Goal: Task Accomplishment & Management: Manage account settings

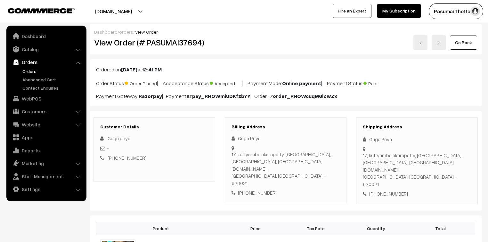
scroll to position [51, 0]
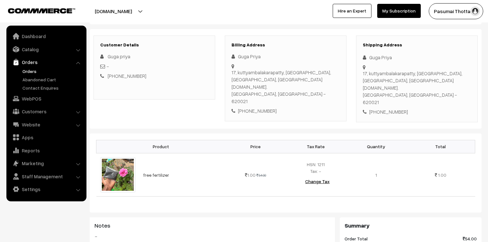
scroll to position [77, 0]
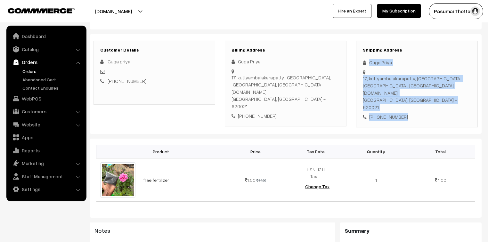
drag, startPoint x: 370, startPoint y: 63, endPoint x: 404, endPoint y: 104, distance: 53.5
click at [404, 104] on div "Shipping Address Guga Priya 17, kuttyambalakarapatty, thendral nagar, trichy, S…" at bounding box center [417, 84] width 122 height 87
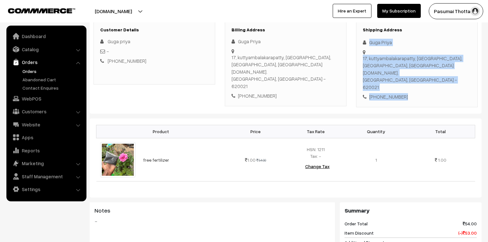
scroll to position [51, 0]
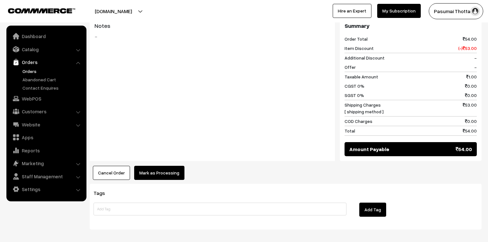
click at [167, 166] on button "Mark as Processing" at bounding box center [159, 173] width 50 height 14
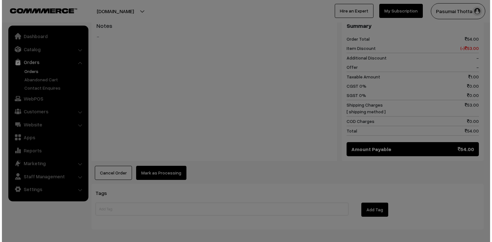
scroll to position [282, 0]
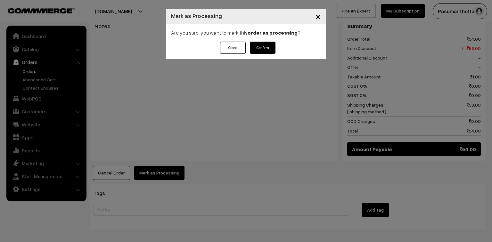
click at [254, 49] on button "Confirm" at bounding box center [263, 48] width 26 height 12
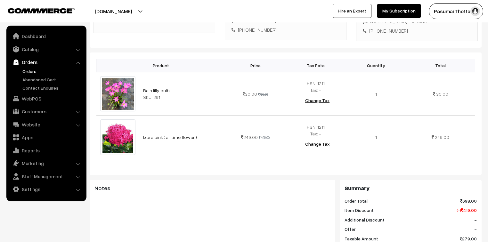
scroll to position [103, 0]
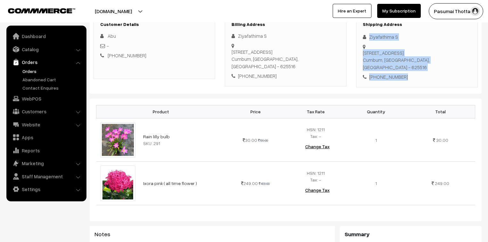
drag, startPoint x: 369, startPoint y: 39, endPoint x: 408, endPoint y: 68, distance: 48.1
click at [408, 68] on div "Shipping Address Ziyafathima S 53/3a maninagaram club road Cumbum, Tamil Nadu, …" at bounding box center [417, 51] width 122 height 72
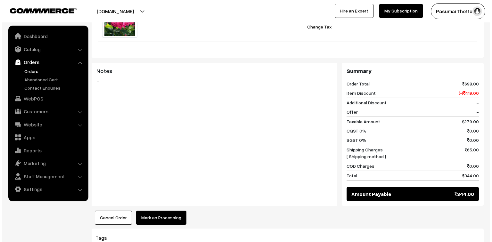
scroll to position [308, 0]
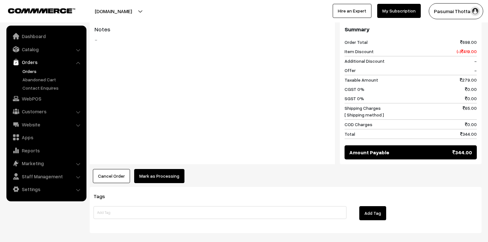
click at [164, 169] on button "Mark as Processing" at bounding box center [159, 176] width 50 height 14
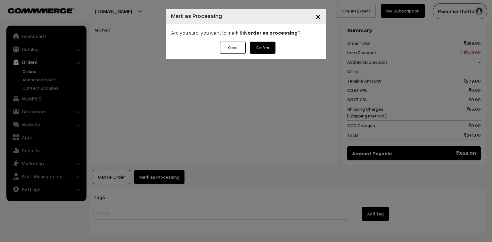
click at [255, 40] on div "Are you sure, you want to mark this order as processing ?" at bounding box center [246, 33] width 160 height 18
click at [256, 47] on button "Confirm" at bounding box center [263, 48] width 26 height 12
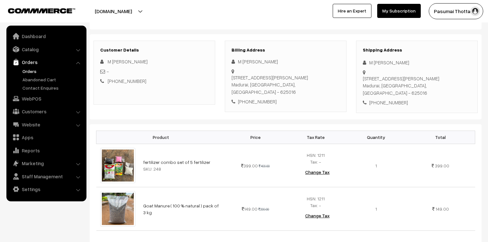
scroll to position [77, 0]
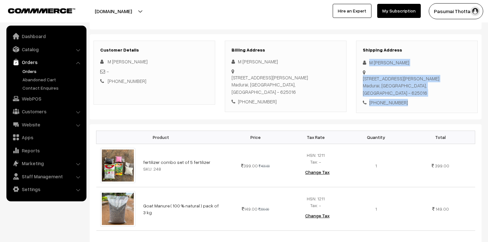
drag, startPoint x: 369, startPoint y: 63, endPoint x: 407, endPoint y: 104, distance: 56.0
click at [407, 104] on div "Shipping Address M [PERSON_NAME] [STREET_ADDRESS][PERSON_NAME] [PHONE_NUMBER]" at bounding box center [417, 77] width 122 height 72
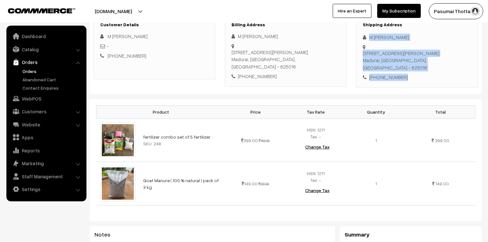
scroll to position [103, 0]
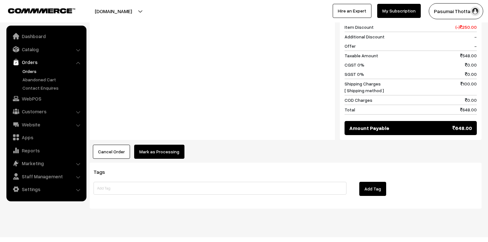
click at [171, 145] on button "Mark as Processing" at bounding box center [159, 152] width 50 height 14
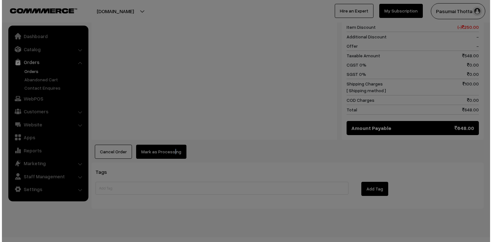
scroll to position [332, 0]
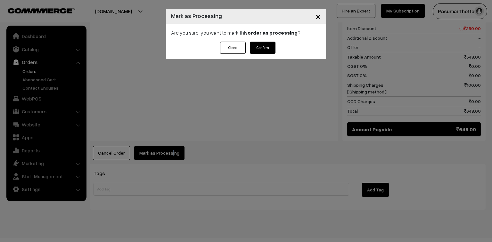
click at [268, 50] on button "Confirm" at bounding box center [263, 48] width 26 height 12
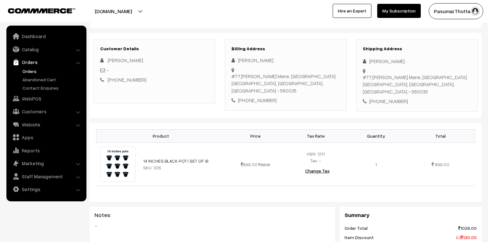
scroll to position [77, 0]
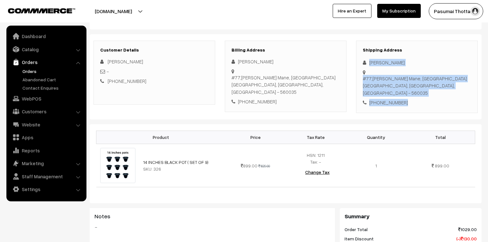
drag, startPoint x: 367, startPoint y: 62, endPoint x: 412, endPoint y: 100, distance: 59.3
click at [412, 100] on div "Shipping Address [PERSON_NAME] [STREET_ADDRESS][PERSON_NAME] [PHONE_NUMBER]" at bounding box center [417, 77] width 122 height 72
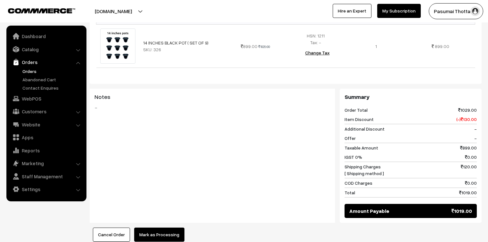
scroll to position [154, 0]
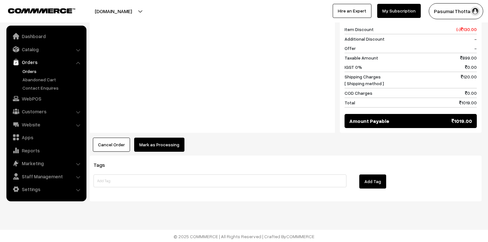
click at [155, 144] on button "Mark as Processing" at bounding box center [159, 145] width 50 height 14
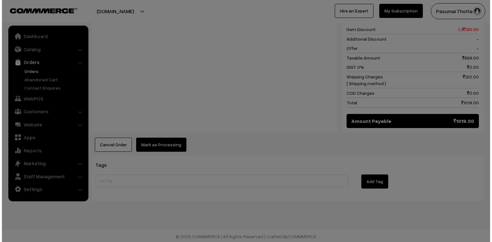
scroll to position [287, 0]
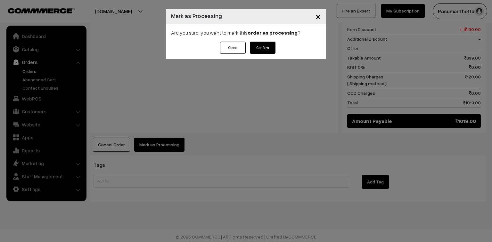
click at [270, 48] on button "Confirm" at bounding box center [263, 48] width 26 height 12
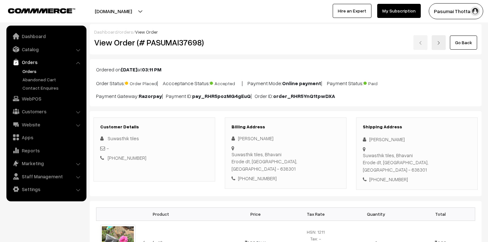
scroll to position [77, 0]
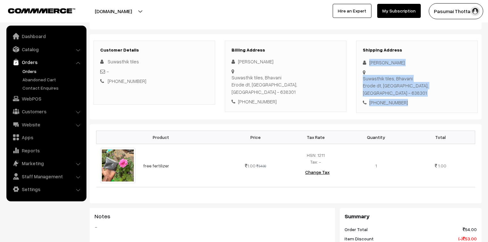
drag, startPoint x: 369, startPoint y: 64, endPoint x: 410, endPoint y: 89, distance: 48.4
click at [410, 89] on div "Shipping Address Yuvashri Thangavel Suwasthik tiles, Bhavani Erode dt, Tamil Na…" at bounding box center [417, 77] width 122 height 72
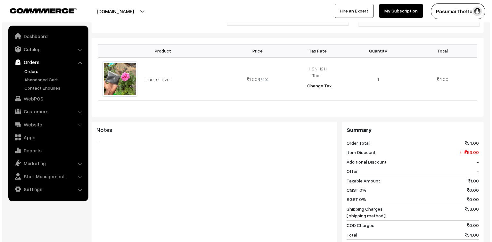
scroll to position [205, 0]
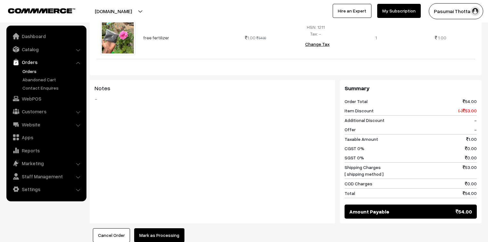
click at [172, 229] on button "Mark as Processing" at bounding box center [159, 236] width 50 height 14
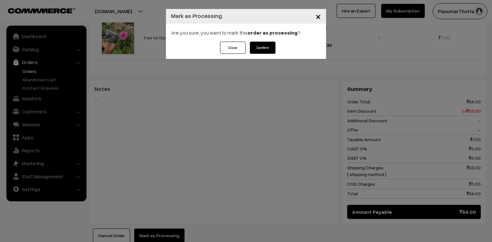
click at [256, 45] on button "Confirm" at bounding box center [263, 48] width 26 height 12
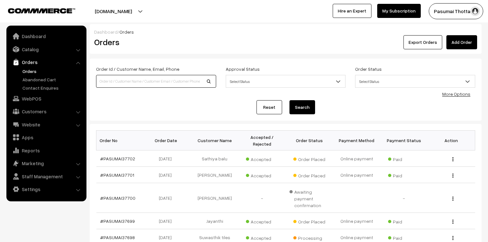
click at [119, 83] on input at bounding box center [156, 81] width 120 height 13
type input "37319"
click at [290, 100] on button "Search" at bounding box center [303, 107] width 26 height 14
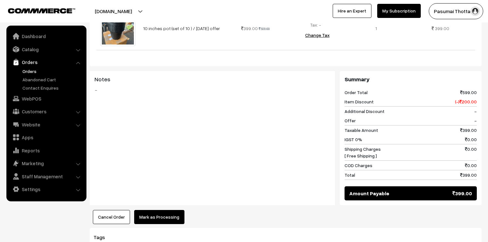
scroll to position [282, 0]
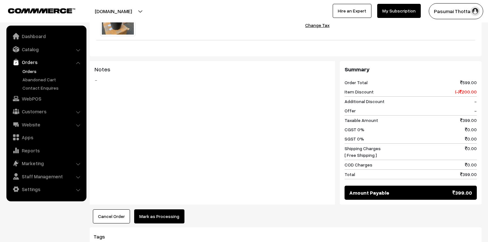
scroll to position [256, 0]
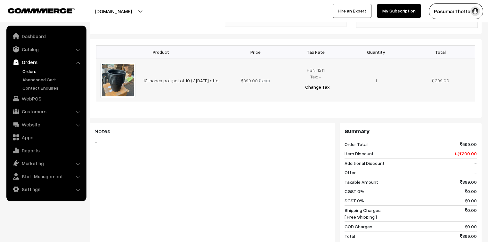
scroll to position [256, 0]
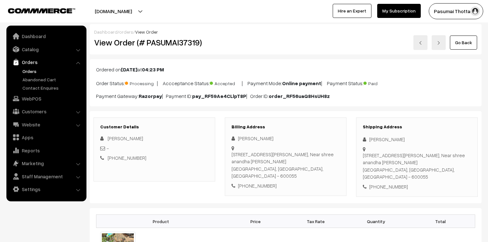
click at [229, 87] on div "Ordered on Sep 08, 2025 at 04:23 PM Order Status: Processing | Accceptance Stat…" at bounding box center [286, 82] width 392 height 47
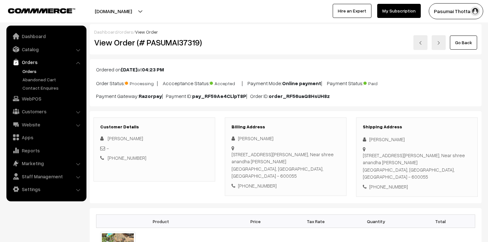
drag, startPoint x: 232, startPoint y: 92, endPoint x: 232, endPoint y: 99, distance: 6.4
click at [232, 94] on p "Payment Gateway: Razorpay | Payment ID: pay_RF59Ae4CLlpT8P | Order ID: order_RF…" at bounding box center [285, 96] width 379 height 8
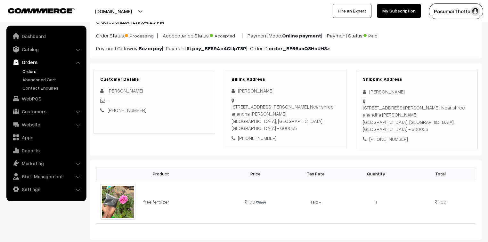
scroll to position [103, 0]
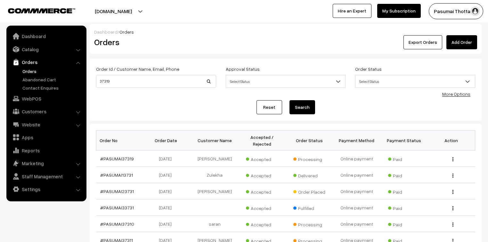
click at [28, 69] on link "Orders" at bounding box center [52, 71] width 63 height 7
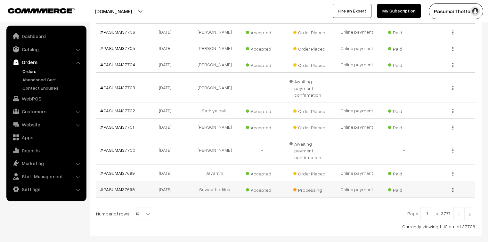
scroll to position [158, 0]
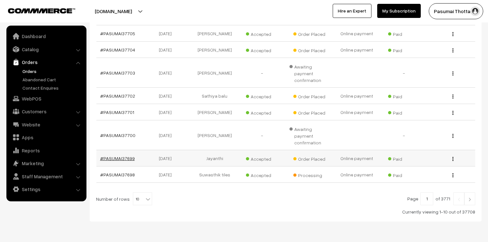
drag, startPoint x: 122, startPoint y: 133, endPoint x: 124, endPoint y: 137, distance: 4.1
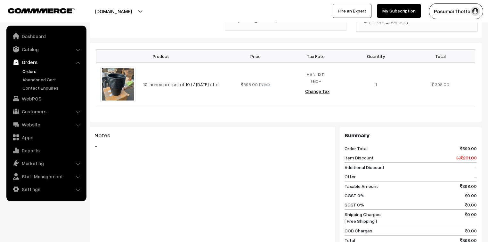
scroll to position [154, 0]
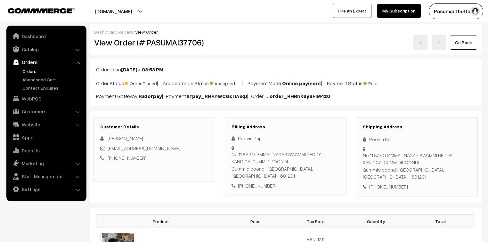
scroll to position [179, 0]
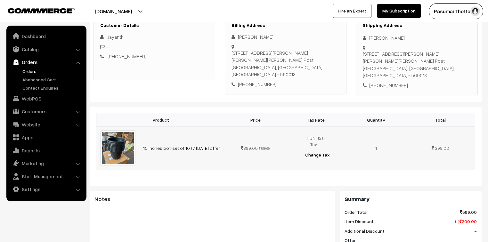
scroll to position [103, 0]
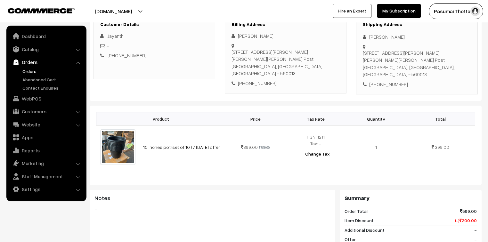
click at [271, 215] on div "Notes -" at bounding box center [213, 222] width 246 height 64
click at [269, 224] on div "Notes -" at bounding box center [213, 222] width 246 height 64
click at [269, 225] on div "Notes -" at bounding box center [213, 222] width 246 height 64
click at [270, 229] on div "Notes -" at bounding box center [213, 222] width 246 height 64
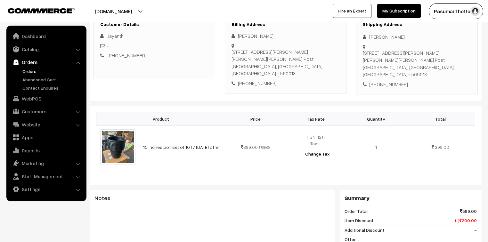
click at [270, 229] on div "Notes -" at bounding box center [213, 222] width 246 height 64
